Goal: Book appointment/travel/reservation

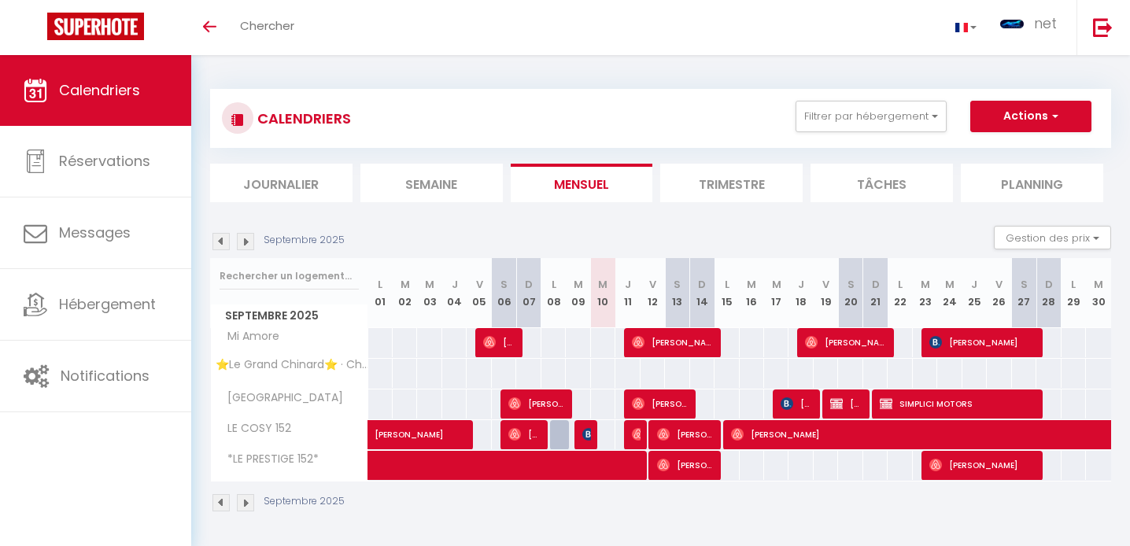
select select
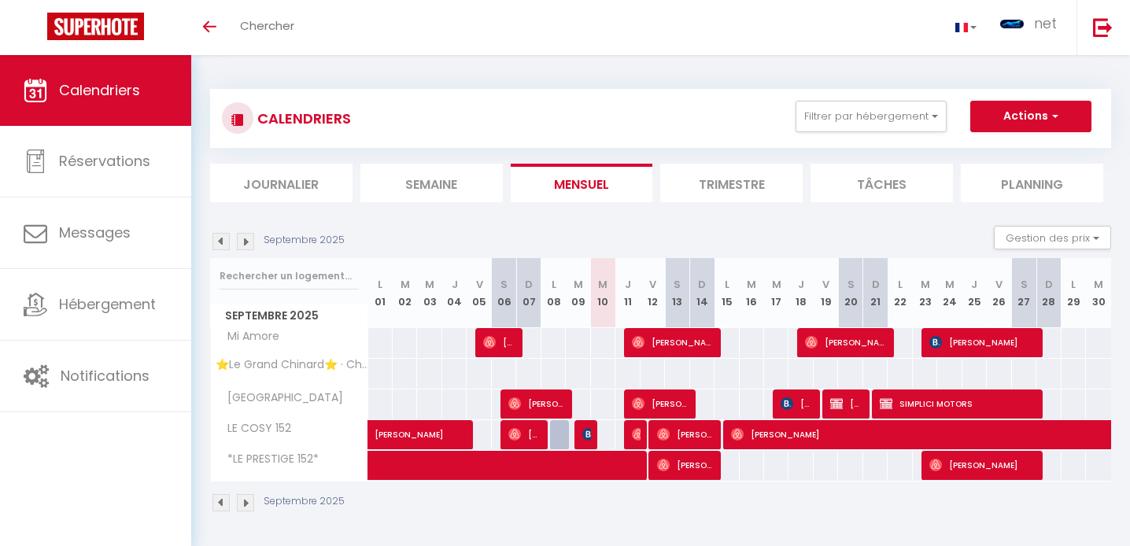
select select
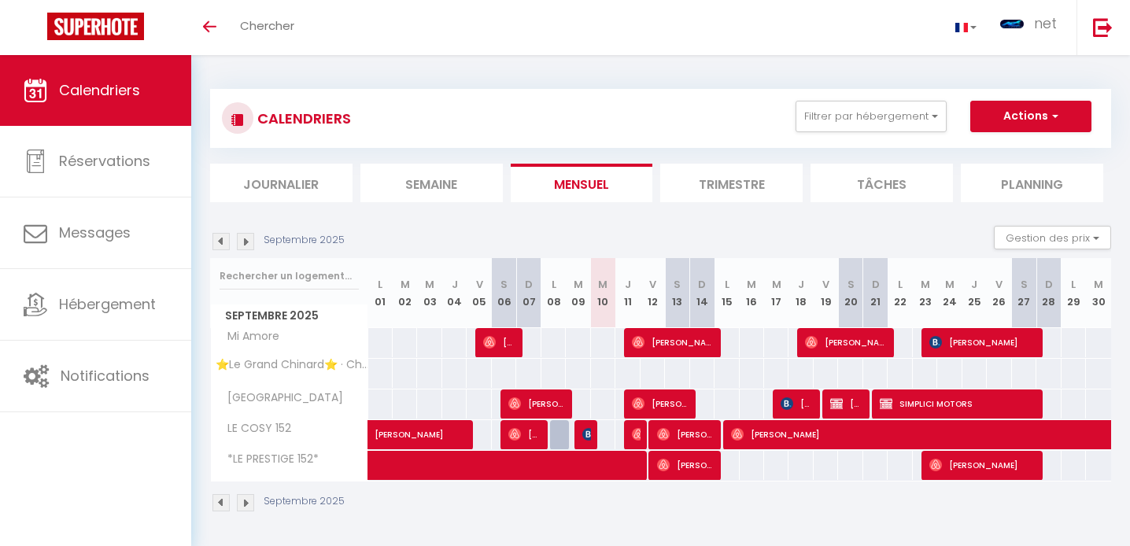
select select
click at [583, 434] on img at bounding box center [588, 434] width 13 height 13
select select "OK"
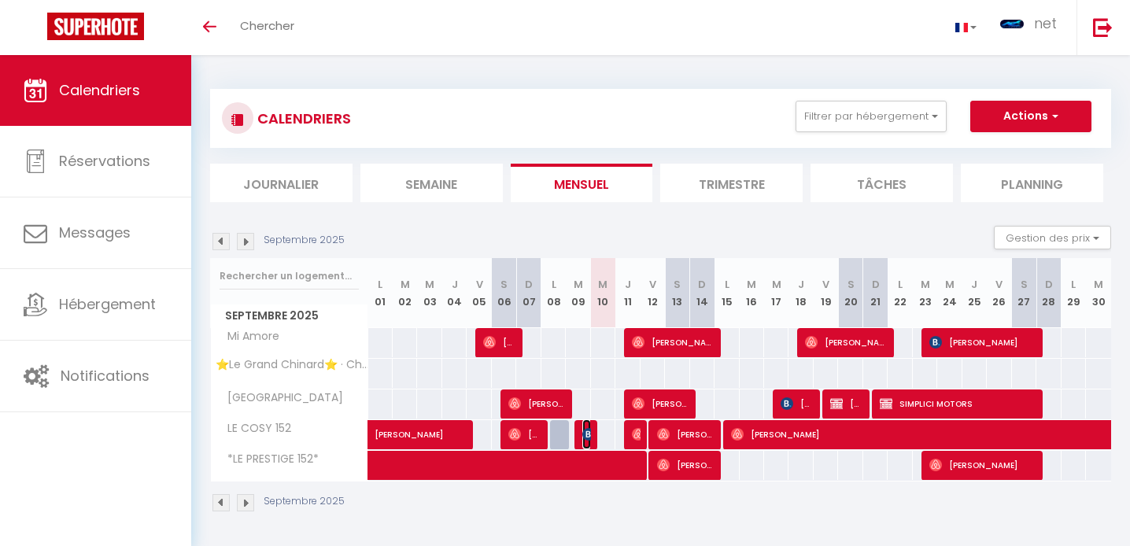
select select "0"
select select "1"
select select
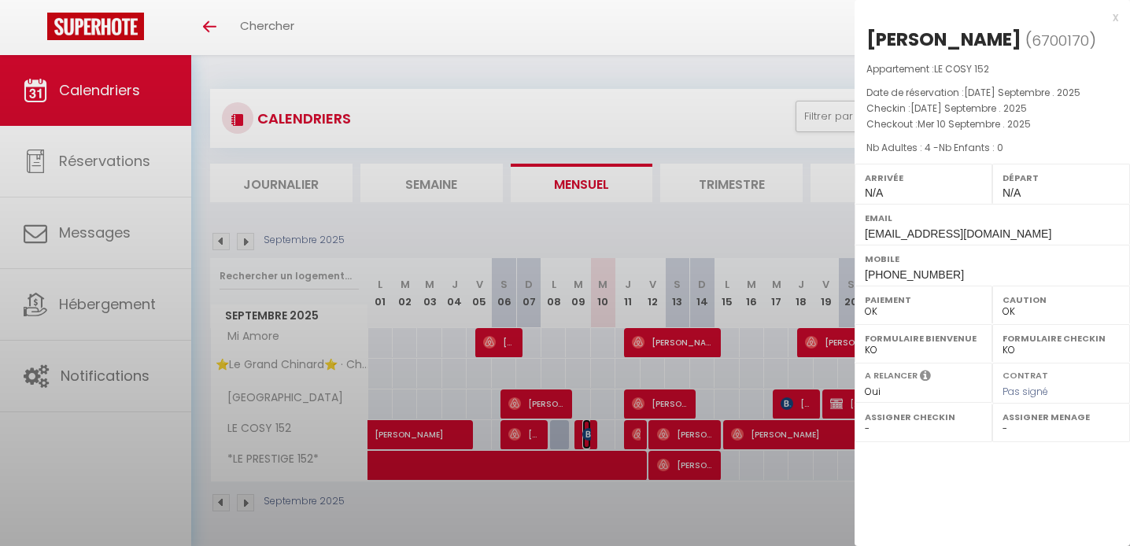
select select "39715"
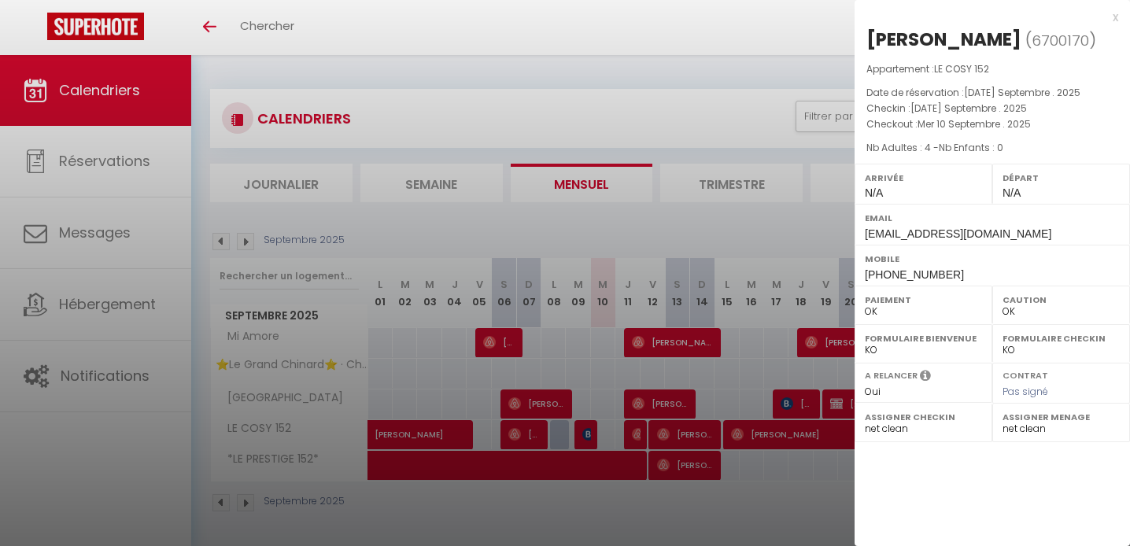
click at [689, 317] on div at bounding box center [565, 273] width 1130 height 546
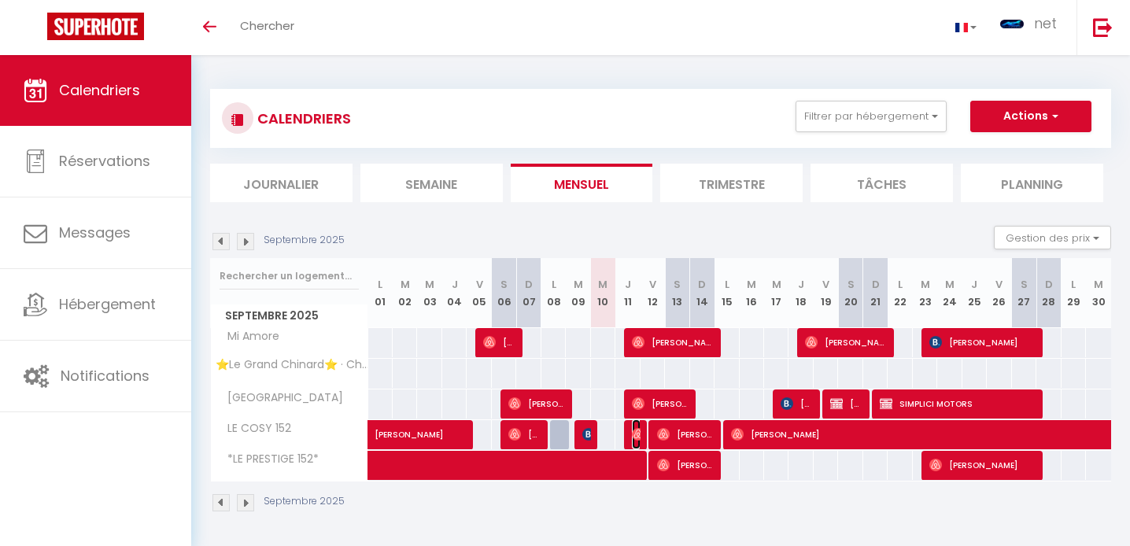
click at [632, 435] on img at bounding box center [638, 434] width 13 height 13
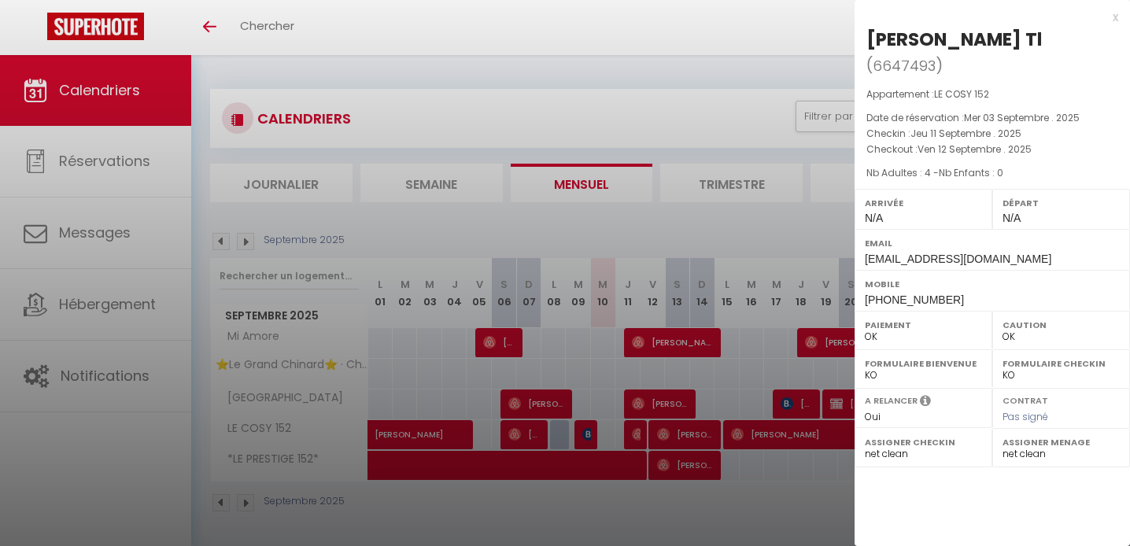
click at [611, 400] on div at bounding box center [565, 273] width 1130 height 546
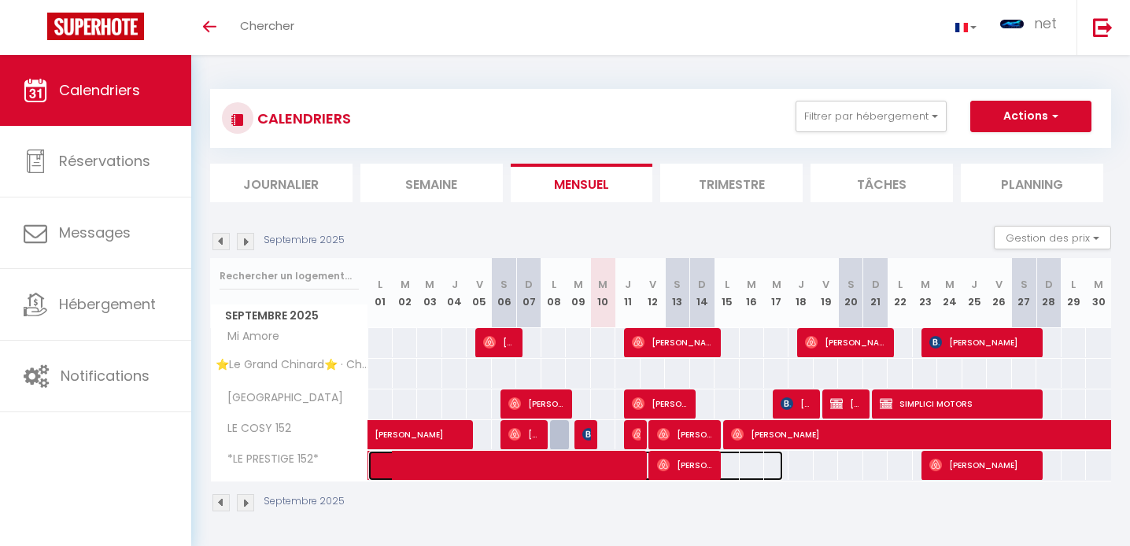
click at [631, 455] on span at bounding box center [584, 466] width 398 height 30
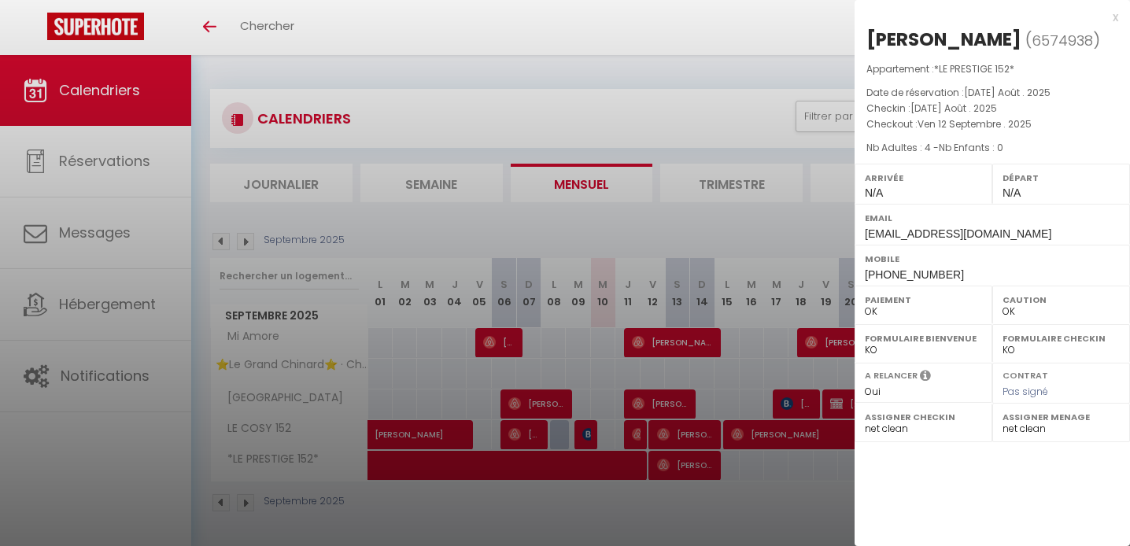
click at [621, 424] on div at bounding box center [565, 273] width 1130 height 546
